Goal: Information Seeking & Learning: Learn about a topic

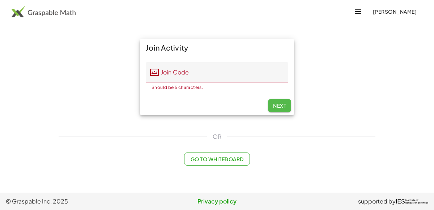
click at [276, 104] on span "Next" at bounding box center [279, 105] width 13 height 7
click at [177, 74] on input "Join Code" at bounding box center [224, 72] width 130 height 20
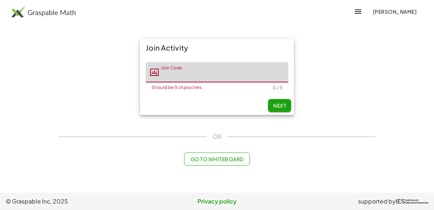
click at [71, 15] on img at bounding box center [44, 12] width 64 height 12
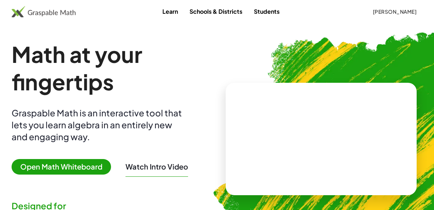
click at [387, 12] on span "[PERSON_NAME]" at bounding box center [395, 11] width 44 height 7
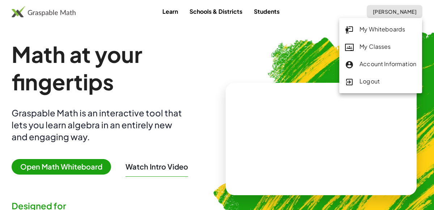
click at [373, 43] on div "My Classes" at bounding box center [380, 46] width 71 height 9
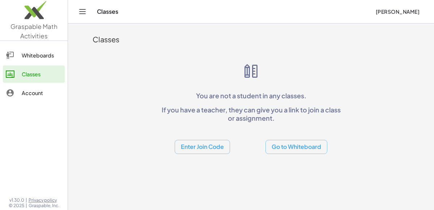
click at [24, 49] on link "Whiteboards" at bounding box center [34, 55] width 62 height 17
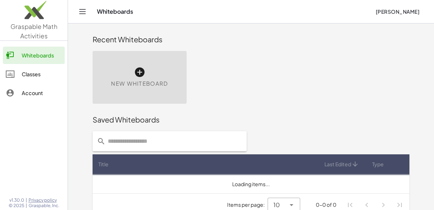
click at [28, 64] on div "Whiteboards Classes Account" at bounding box center [34, 75] width 68 height 62
click at [31, 75] on div "Classes" at bounding box center [42, 74] width 40 height 9
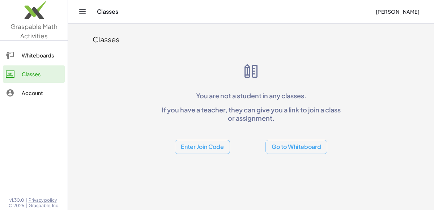
click at [171, 58] on div "Classes You are not a student in any classes. If you have a teacher, they can g…" at bounding box center [251, 91] width 326 height 135
click at [205, 144] on button "Enter Join Code" at bounding box center [202, 147] width 55 height 14
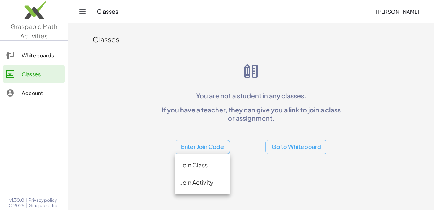
click at [160, 63] on div "You are not a student in any classes. If you have a teacher, they can give you …" at bounding box center [251, 109] width 185 height 92
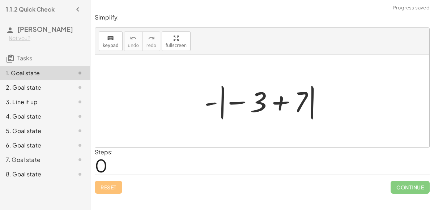
click at [283, 100] on div at bounding box center [265, 101] width 129 height 40
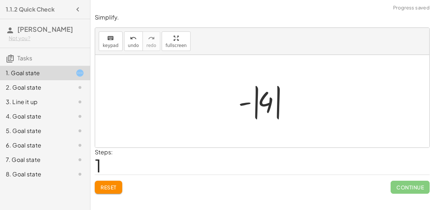
click at [263, 101] on div at bounding box center [265, 101] width 61 height 40
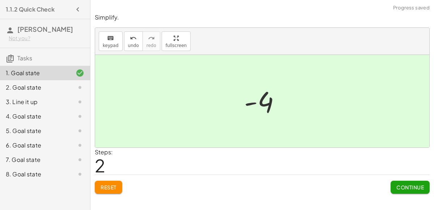
click at [398, 184] on span "Continue" at bounding box center [411, 187] width 28 height 7
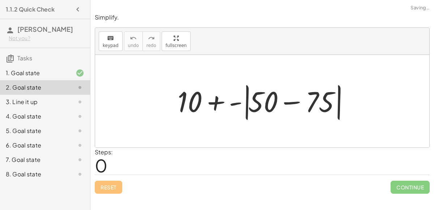
click at [222, 104] on div at bounding box center [265, 102] width 182 height 42
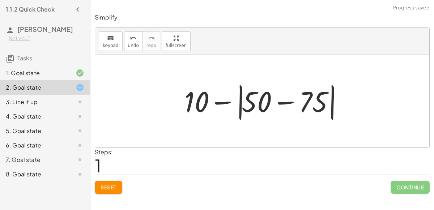
click at [269, 106] on div at bounding box center [265, 102] width 169 height 42
click at [287, 104] on div at bounding box center [265, 102] width 169 height 42
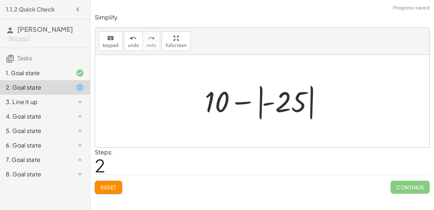
click at [262, 101] on div at bounding box center [265, 101] width 128 height 40
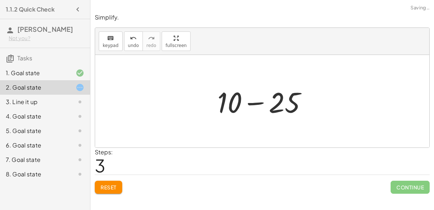
click at [270, 88] on div at bounding box center [265, 101] width 103 height 37
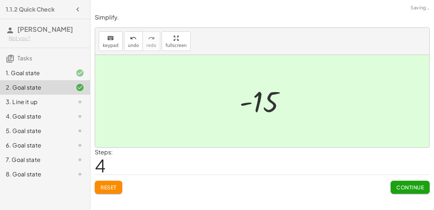
click at [409, 190] on button "Continue" at bounding box center [410, 187] width 39 height 13
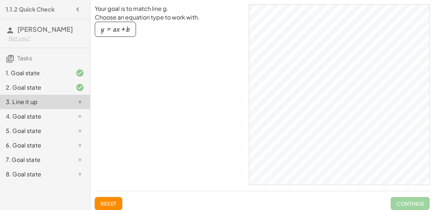
click at [117, 29] on div "button" at bounding box center [115, 29] width 29 height 8
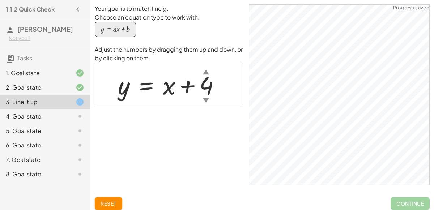
click at [170, 88] on div at bounding box center [171, 84] width 115 height 33
click at [206, 73] on div "▲" at bounding box center [206, 71] width 6 height 9
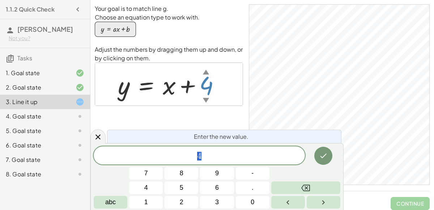
click at [206, 73] on div "▲" at bounding box center [206, 71] width 6 height 9
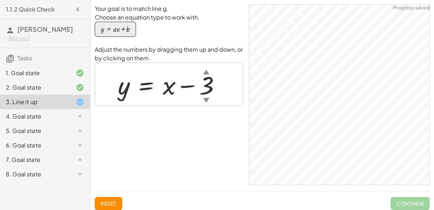
click at [165, 83] on div at bounding box center [172, 84] width 116 height 33
click at [176, 95] on div at bounding box center [172, 84] width 116 height 33
click at [167, 90] on div at bounding box center [172, 84] width 116 height 33
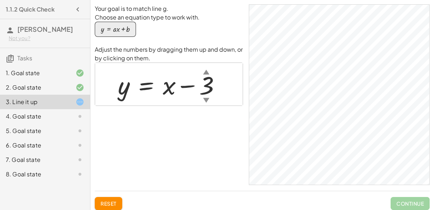
click at [167, 90] on div at bounding box center [172, 84] width 116 height 33
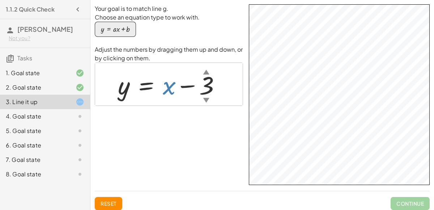
click at [165, 85] on div at bounding box center [172, 84] width 116 height 33
click at [166, 85] on div at bounding box center [172, 84] width 116 height 33
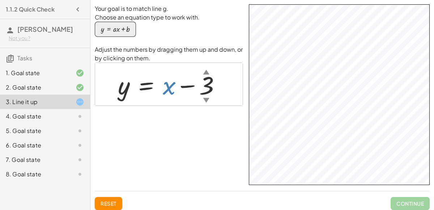
click at [166, 85] on div at bounding box center [172, 84] width 116 height 33
drag, startPoint x: 168, startPoint y: 87, endPoint x: 234, endPoint y: 114, distance: 71.8
click at [234, 114] on div "Your goal is to match line g. Choose an equation type to work with. y = + · a ·…" at bounding box center [169, 94] width 148 height 181
click at [335, 140] on div "Your goal is to match line g. Choose an equation type to work with. y = + · a ·…" at bounding box center [262, 94] width 335 height 181
click at [123, 89] on div at bounding box center [172, 84] width 116 height 33
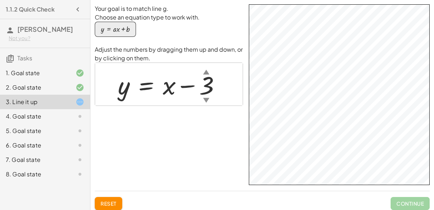
click at [169, 88] on div at bounding box center [172, 84] width 116 height 33
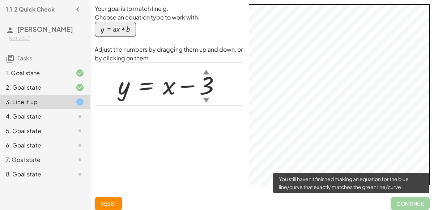
click at [403, 207] on span "Continue" at bounding box center [410, 203] width 39 height 13
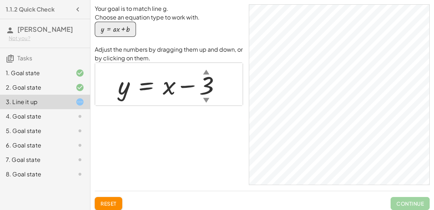
click at [22, 138] on div "4. Goal state" at bounding box center [45, 145] width 90 height 14
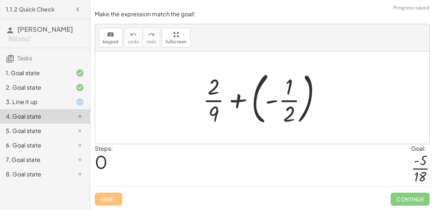
click at [239, 99] on div at bounding box center [264, 98] width 131 height 60
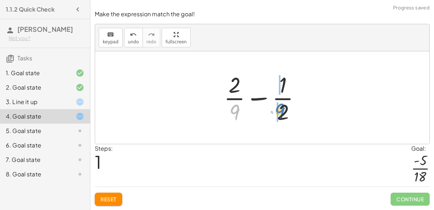
drag, startPoint x: 241, startPoint y: 112, endPoint x: 287, endPoint y: 111, distance: 45.6
click at [287, 111] on div at bounding box center [265, 98] width 90 height 56
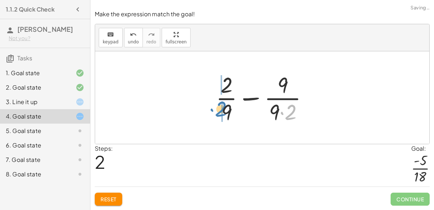
drag, startPoint x: 294, startPoint y: 113, endPoint x: 224, endPoint y: 110, distance: 69.6
click at [224, 110] on div at bounding box center [265, 98] width 105 height 56
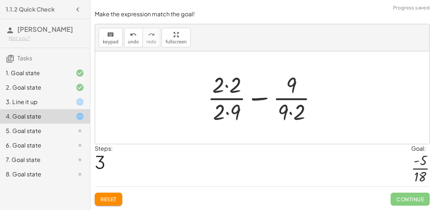
click at [225, 84] on div at bounding box center [265, 98] width 122 height 56
click at [228, 112] on div at bounding box center [265, 98] width 121 height 56
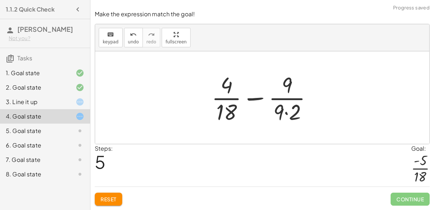
click at [291, 117] on div at bounding box center [265, 98] width 114 height 56
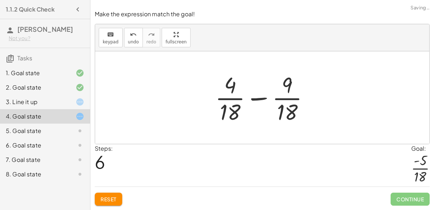
click at [260, 101] on div at bounding box center [265, 98] width 107 height 56
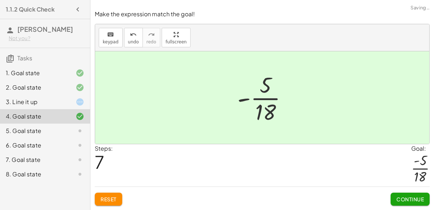
click at [398, 195] on button "Continue" at bounding box center [410, 199] width 39 height 13
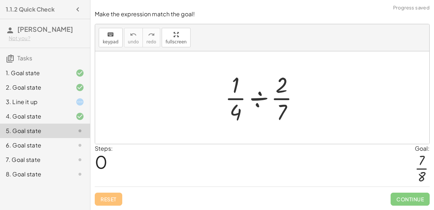
click at [260, 104] on div at bounding box center [265, 98] width 87 height 56
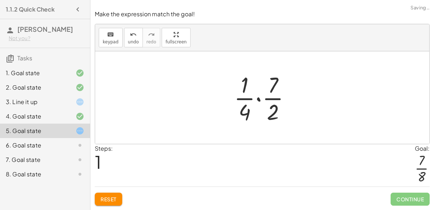
click at [112, 197] on span "Reset" at bounding box center [109, 199] width 16 height 7
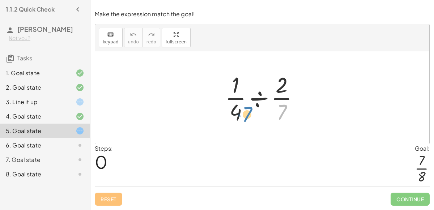
drag, startPoint x: 278, startPoint y: 115, endPoint x: 244, endPoint y: 118, distance: 34.1
click at [244, 118] on div at bounding box center [265, 98] width 87 height 56
drag, startPoint x: 240, startPoint y: 115, endPoint x: 267, endPoint y: 105, distance: 29.0
click at [267, 105] on div at bounding box center [265, 98] width 87 height 56
drag, startPoint x: 282, startPoint y: 113, endPoint x: 270, endPoint y: 96, distance: 20.2
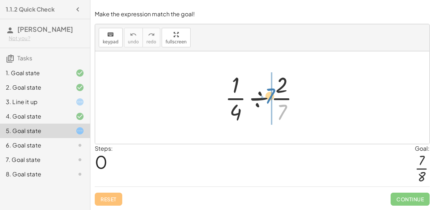
click at [270, 96] on div at bounding box center [265, 98] width 87 height 56
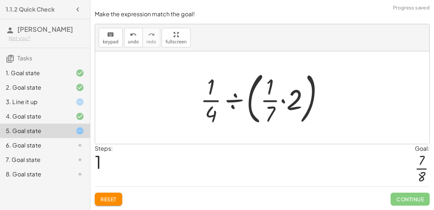
click at [284, 102] on div at bounding box center [265, 98] width 137 height 60
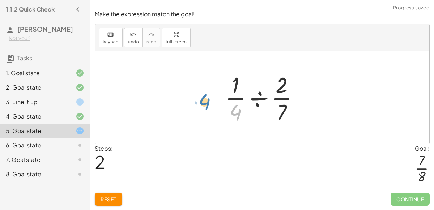
drag, startPoint x: 239, startPoint y: 108, endPoint x: 200, endPoint y: 96, distance: 40.9
click at [200, 96] on div "· · 1 · 4 ÷ · 2 · 7 · · 1 · 4 ÷ ( · · 1 · 7 · 2 ) · · 1 · 4 ÷ · 1 · 2 · 7 · 4 ·…" at bounding box center [262, 97] width 335 height 93
click at [262, 106] on div at bounding box center [265, 98] width 87 height 56
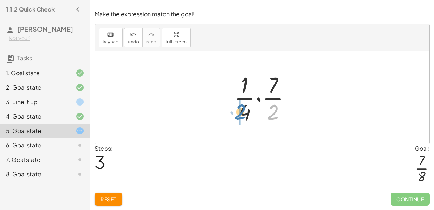
drag, startPoint x: 276, startPoint y: 114, endPoint x: 244, endPoint y: 114, distance: 31.9
click at [244, 114] on div at bounding box center [266, 98] width 70 height 56
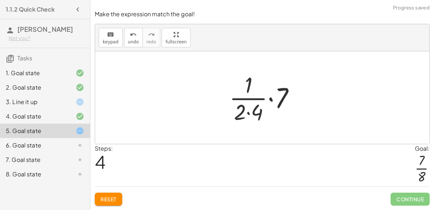
click at [249, 114] on div at bounding box center [265, 98] width 79 height 56
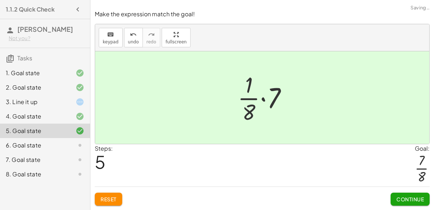
click at [250, 95] on div at bounding box center [265, 98] width 63 height 56
click at [264, 98] on div at bounding box center [265, 98] width 63 height 56
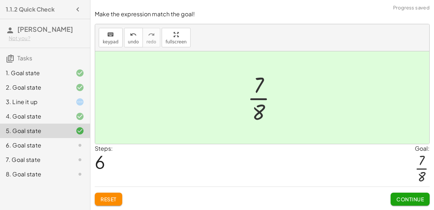
click at [411, 198] on span "Continue" at bounding box center [411, 199] width 28 height 7
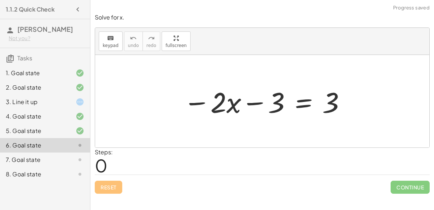
click at [260, 106] on div at bounding box center [265, 101] width 171 height 37
click at [297, 105] on div at bounding box center [265, 101] width 171 height 37
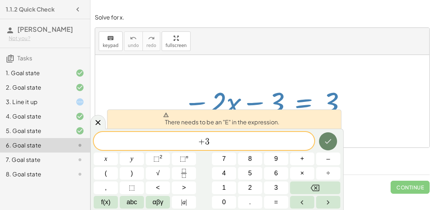
click at [329, 138] on icon "Done" at bounding box center [328, 141] width 9 height 9
click at [188, 141] on span "+ 3 ​" at bounding box center [204, 142] width 221 height 10
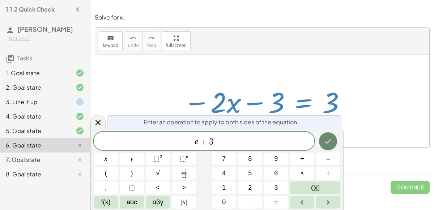
click at [328, 139] on icon "Done" at bounding box center [328, 141] width 9 height 9
click at [333, 144] on button "Done" at bounding box center [328, 142] width 18 height 18
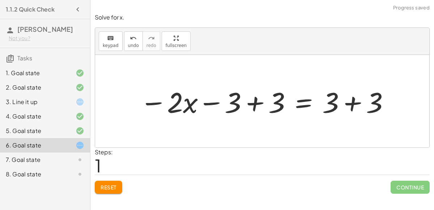
click at [262, 105] on div at bounding box center [265, 101] width 258 height 37
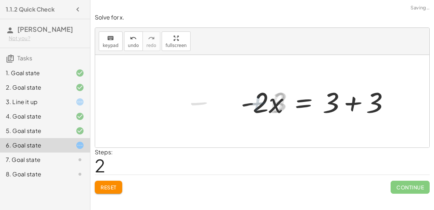
click at [355, 102] on div at bounding box center [318, 101] width 162 height 37
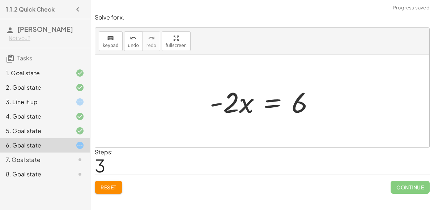
click at [274, 100] on div at bounding box center [265, 101] width 118 height 37
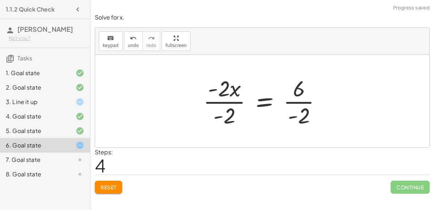
click at [234, 102] on div at bounding box center [265, 101] width 131 height 56
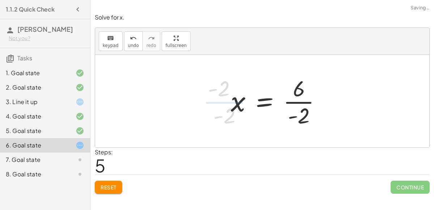
click at [302, 104] on div at bounding box center [279, 101] width 104 height 56
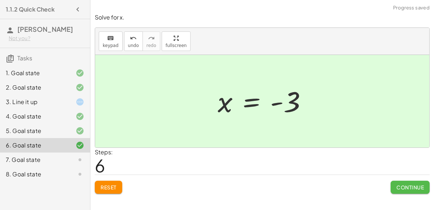
click at [409, 185] on span "Continue" at bounding box center [411, 187] width 28 height 7
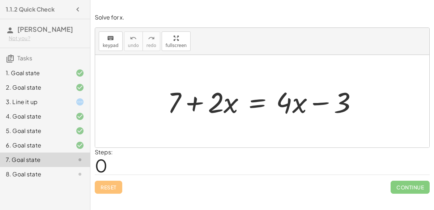
click at [257, 102] on div at bounding box center [265, 101] width 203 height 37
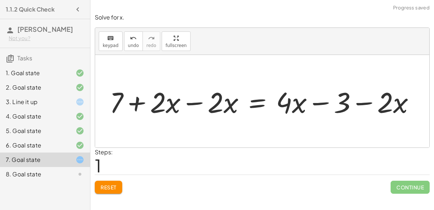
click at [194, 102] on div at bounding box center [265, 101] width 319 height 37
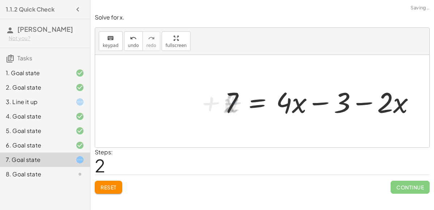
click at [365, 101] on div at bounding box center [323, 101] width 203 height 37
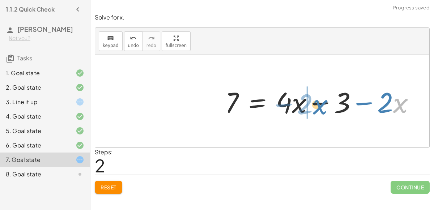
drag, startPoint x: 404, startPoint y: 101, endPoint x: 326, endPoint y: 102, distance: 77.5
click at [326, 102] on div at bounding box center [323, 101] width 203 height 37
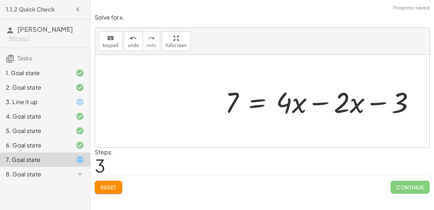
click at [319, 106] on div at bounding box center [323, 101] width 203 height 37
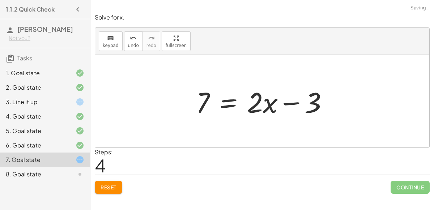
click at [232, 109] on div at bounding box center [265, 101] width 145 height 37
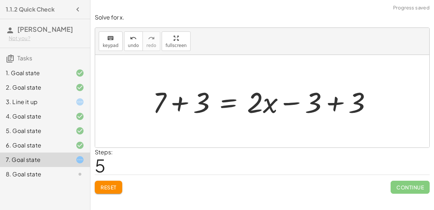
click at [185, 104] on div at bounding box center [265, 101] width 232 height 37
click at [335, 105] on div at bounding box center [282, 101] width 200 height 37
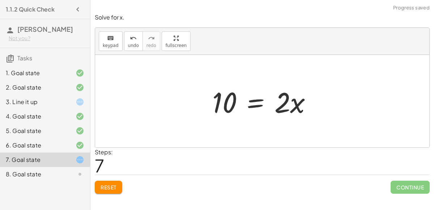
click at [253, 106] on div at bounding box center [265, 101] width 113 height 37
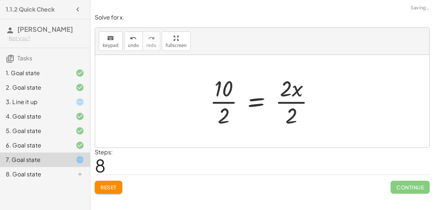
click at [290, 105] on div at bounding box center [265, 101] width 118 height 56
click at [223, 105] on div at bounding box center [256, 101] width 100 height 56
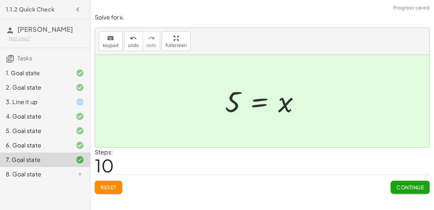
click at [402, 184] on span "Continue" at bounding box center [411, 187] width 28 height 7
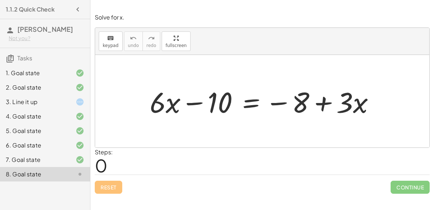
click at [251, 102] on div at bounding box center [265, 101] width 238 height 37
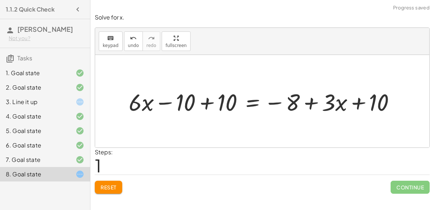
click at [197, 109] on div at bounding box center [265, 101] width 279 height 31
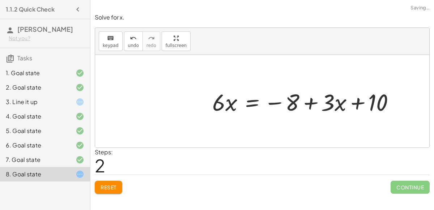
click at [357, 101] on div at bounding box center [307, 101] width 196 height 31
drag, startPoint x: 367, startPoint y: 103, endPoint x: 307, endPoint y: 105, distance: 60.1
click at [307, 105] on div at bounding box center [307, 101] width 196 height 31
click at [320, 103] on div at bounding box center [307, 101] width 196 height 31
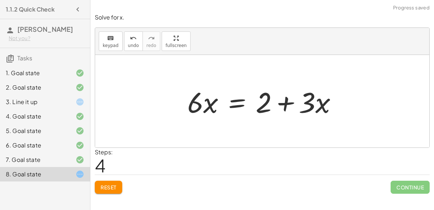
click at [234, 101] on div at bounding box center [265, 101] width 163 height 37
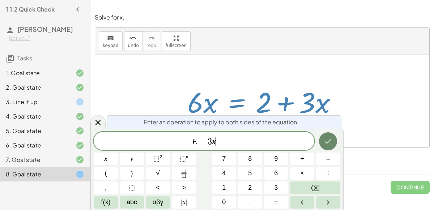
click at [327, 146] on button "Done" at bounding box center [328, 142] width 18 height 18
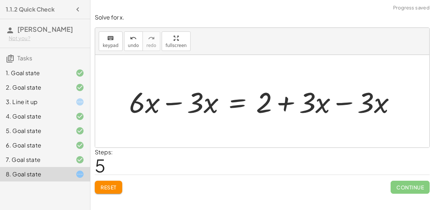
click at [205, 104] on div at bounding box center [266, 101] width 280 height 37
click at [171, 103] on div at bounding box center [266, 101] width 280 height 37
click at [337, 104] on div at bounding box center [295, 101] width 222 height 37
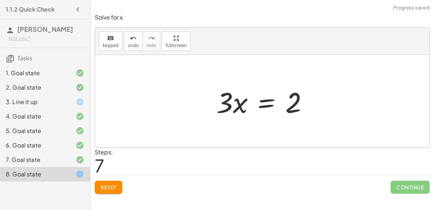
click at [264, 108] on div at bounding box center [265, 101] width 105 height 37
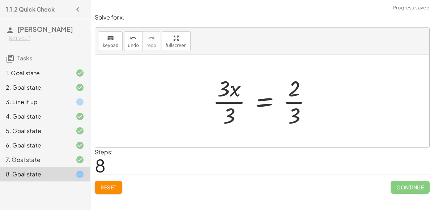
click at [228, 107] on div at bounding box center [265, 101] width 112 height 56
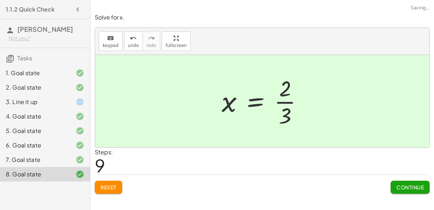
click at [414, 182] on button "Continue" at bounding box center [410, 187] width 39 height 13
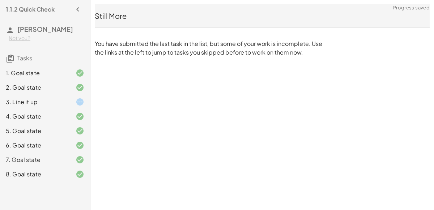
click at [33, 101] on div "3. Line it up" at bounding box center [35, 102] width 58 height 9
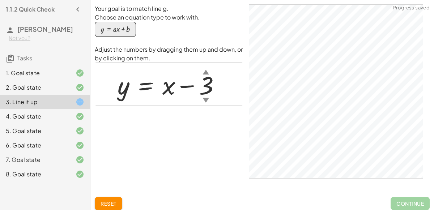
click at [173, 89] on div at bounding box center [172, 84] width 116 height 33
click at [159, 79] on div at bounding box center [172, 84] width 116 height 33
click at [207, 72] on div "▲" at bounding box center [206, 71] width 6 height 9
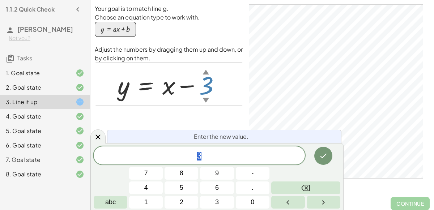
click at [207, 72] on div "▲" at bounding box center [206, 71] width 6 height 9
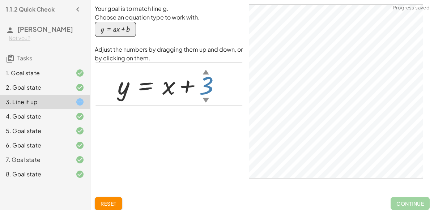
click at [209, 97] on div "▼" at bounding box center [206, 100] width 6 height 9
click at [169, 90] on div at bounding box center [172, 84] width 116 height 33
click at [127, 33] on div "button" at bounding box center [115, 29] width 29 height 8
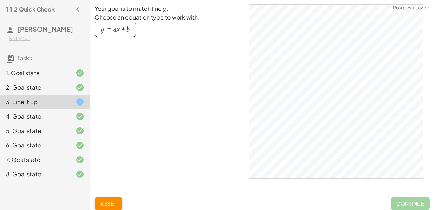
click at [122, 30] on div "button" at bounding box center [115, 29] width 29 height 8
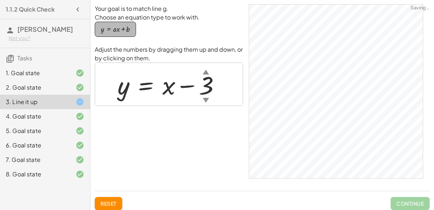
click at [122, 30] on div "button" at bounding box center [115, 29] width 29 height 8
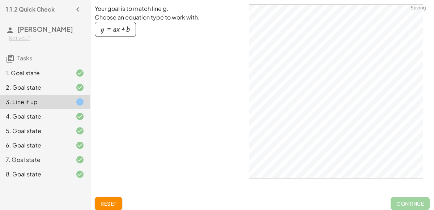
click at [122, 30] on div "button" at bounding box center [115, 29] width 29 height 8
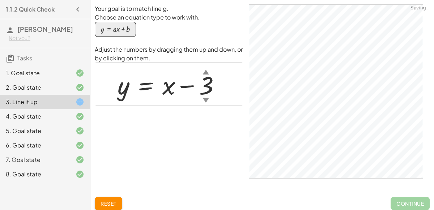
click at [169, 89] on div at bounding box center [172, 84] width 116 height 33
drag, startPoint x: 169, startPoint y: 89, endPoint x: 169, endPoint y: 52, distance: 36.9
click at [169, 52] on div "Adjust the numbers by dragging them up and down, or by clicking on them. y = + …" at bounding box center [169, 75] width 148 height 61
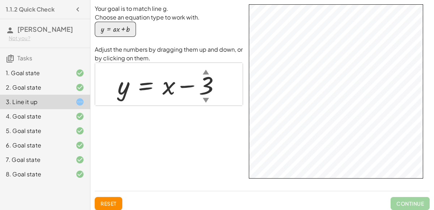
click at [129, 93] on div at bounding box center [172, 84] width 116 height 33
click at [145, 88] on div at bounding box center [172, 84] width 116 height 33
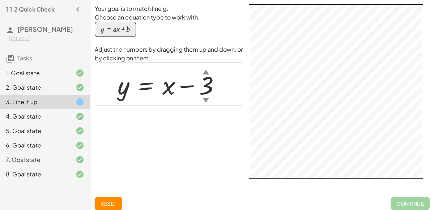
click at [145, 88] on div at bounding box center [172, 84] width 116 height 33
click at [164, 88] on div at bounding box center [172, 84] width 116 height 33
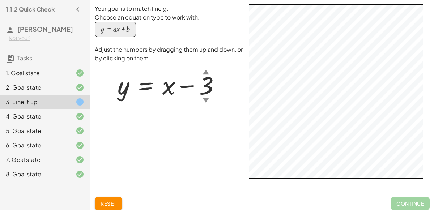
click at [164, 88] on div at bounding box center [172, 84] width 116 height 33
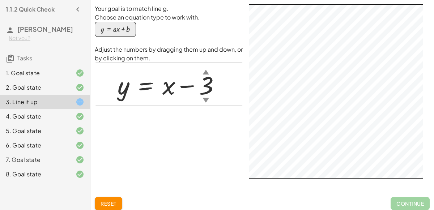
click at [164, 88] on div at bounding box center [172, 84] width 116 height 33
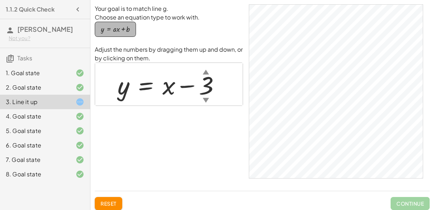
click at [113, 32] on div "button" at bounding box center [115, 29] width 29 height 8
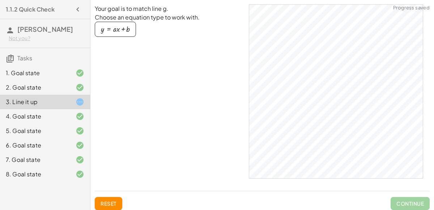
click at [127, 31] on div "button" at bounding box center [115, 29] width 29 height 8
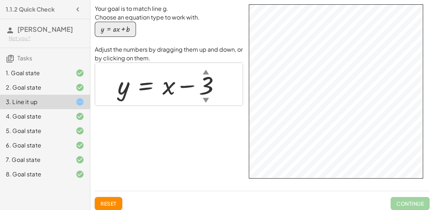
click at [170, 91] on div at bounding box center [172, 84] width 116 height 33
click at [203, 88] on div at bounding box center [172, 84] width 116 height 33
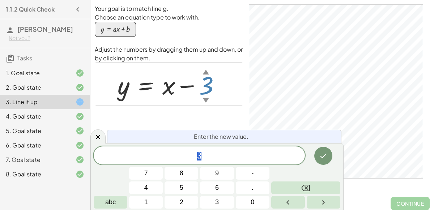
click at [198, 165] on div "3 7 8 9 4 5 6 1 2 3 - . 0 abc" at bounding box center [217, 178] width 247 height 62
click at [194, 162] on div "3" at bounding box center [199, 156] width 211 height 18
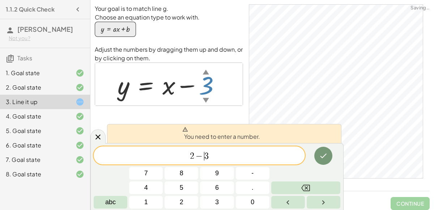
click at [179, 157] on span "2 − ​ 3" at bounding box center [199, 156] width 211 height 10
click at [324, 150] on button "Done" at bounding box center [324, 156] width 18 height 18
click at [235, 125] on div "You need to enter a number." at bounding box center [224, 133] width 235 height 19
click at [202, 157] on span "−" at bounding box center [206, 156] width 10 height 9
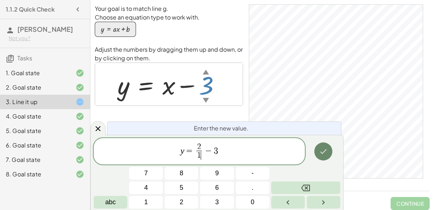
click at [327, 146] on button "Done" at bounding box center [324, 152] width 18 height 18
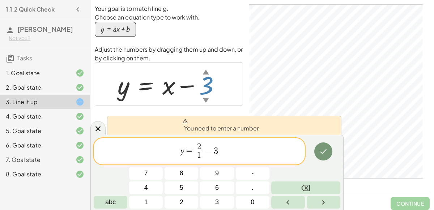
click at [244, 104] on div "Your goal is to match line g. Choose an equation type to work with. y = + · a ·…" at bounding box center [262, 94] width 335 height 181
click at [68, 174] on div at bounding box center [74, 174] width 20 height 9
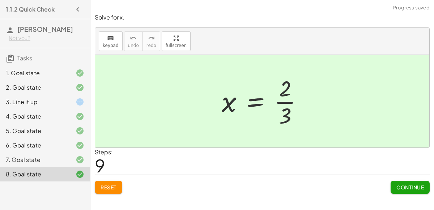
click at [409, 185] on span "Continue" at bounding box center [411, 187] width 28 height 7
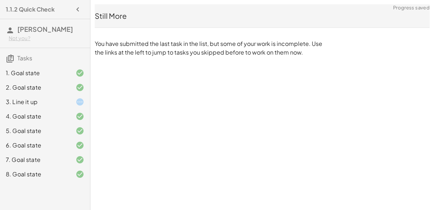
click at [0, 0] on div "1.1.2 Quick Check [PERSON_NAME] Not you? Tasks 1. Goal state 2. Goal state 3. L…" at bounding box center [0, 0] width 0 height 0
click at [58, 103] on div "3. Line it up" at bounding box center [35, 102] width 58 height 9
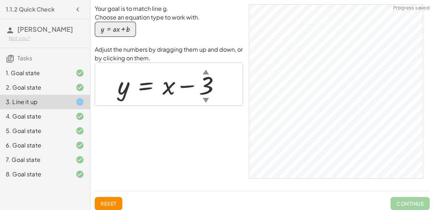
click at [177, 91] on div at bounding box center [172, 84] width 116 height 33
click at [168, 89] on div at bounding box center [172, 84] width 116 height 33
drag, startPoint x: 164, startPoint y: 92, endPoint x: 170, endPoint y: 94, distance: 5.8
click at [170, 94] on div at bounding box center [172, 84] width 116 height 33
click at [77, 9] on icon "button" at bounding box center [77, 9] width 9 height 9
